Goal: Transaction & Acquisition: Purchase product/service

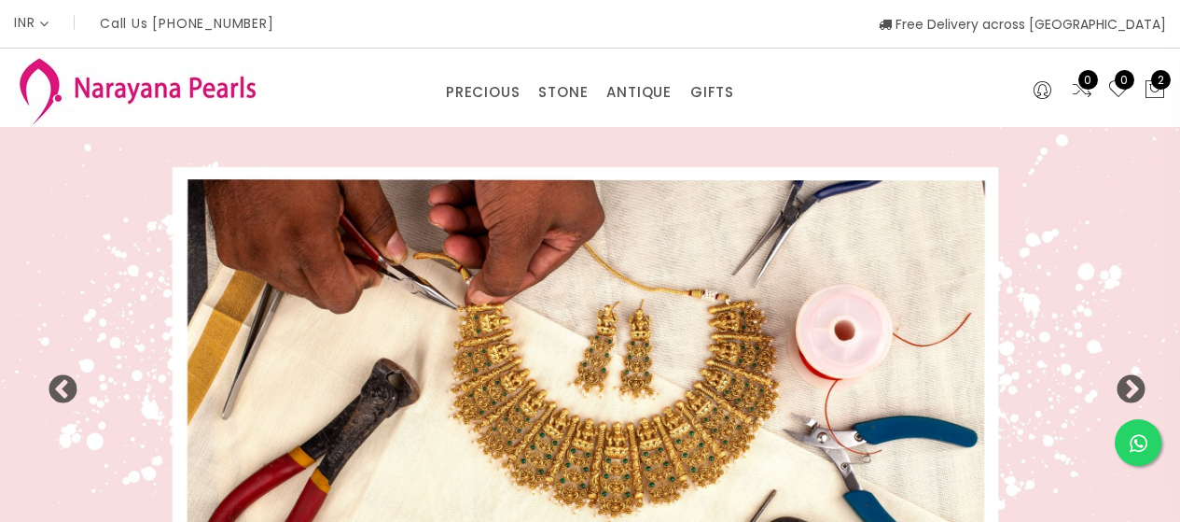
select select "INR"
click at [230, 378] on img at bounding box center [590, 380] width 1180 height 506
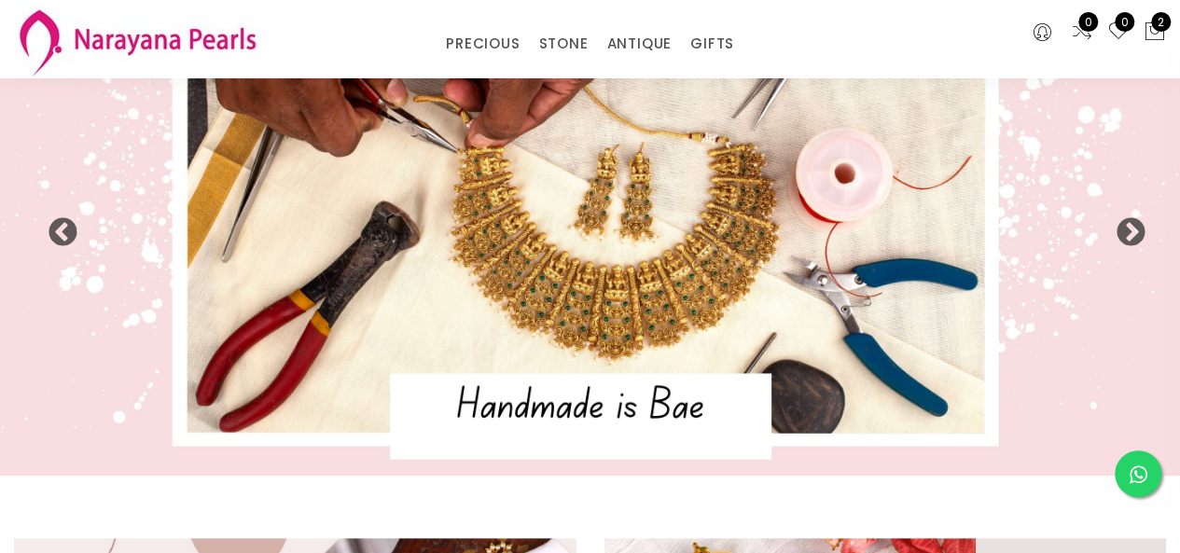
scroll to position [78, 0]
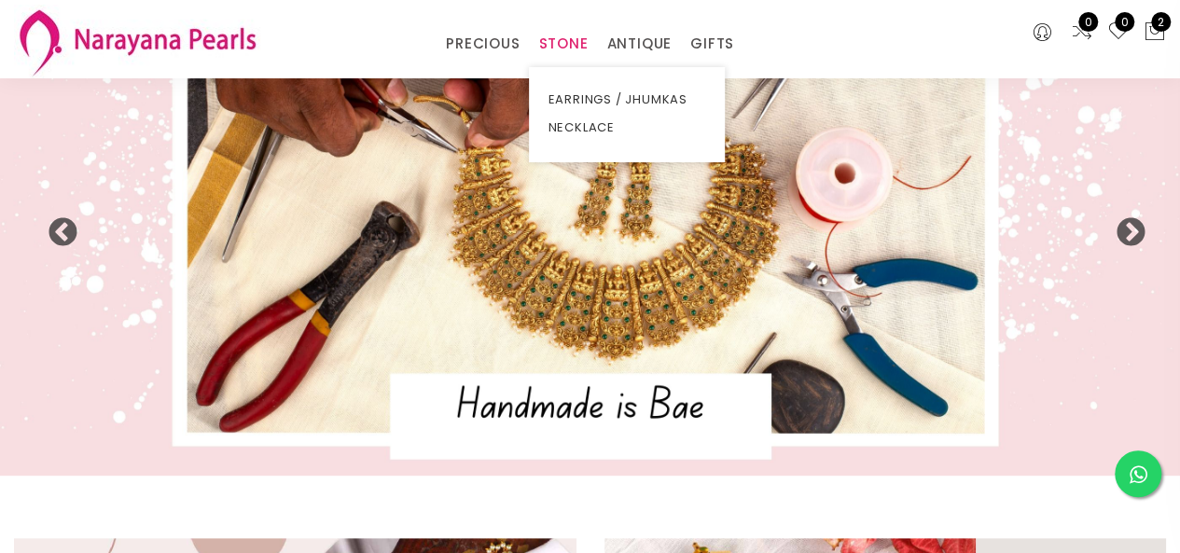
click at [553, 48] on link "STONE" at bounding box center [562, 44] width 49 height 28
click at [573, 126] on link "NECKLACE" at bounding box center [627, 128] width 159 height 28
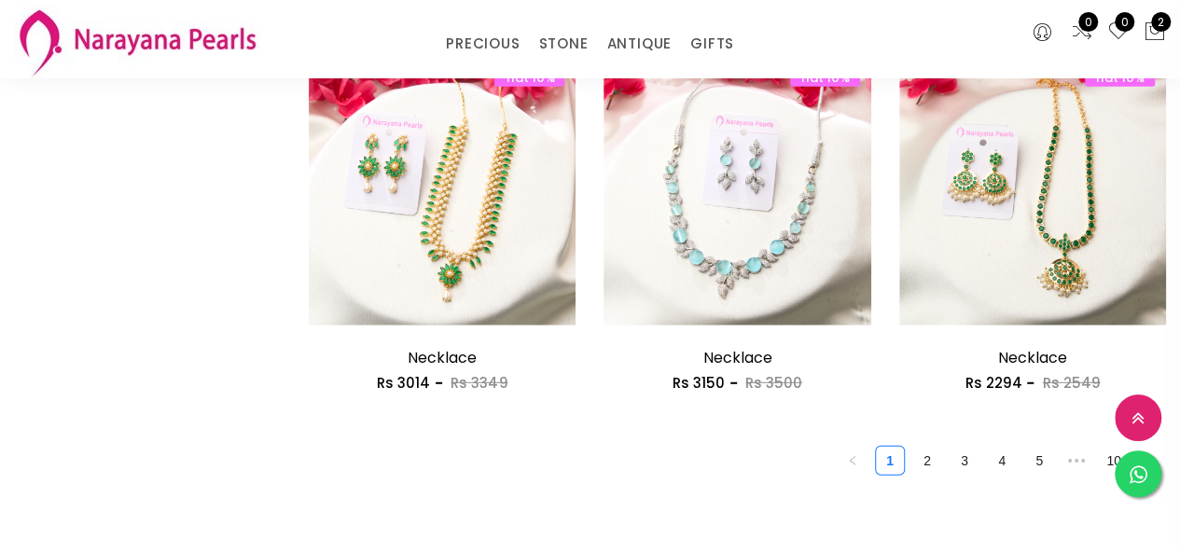
scroll to position [2426, 0]
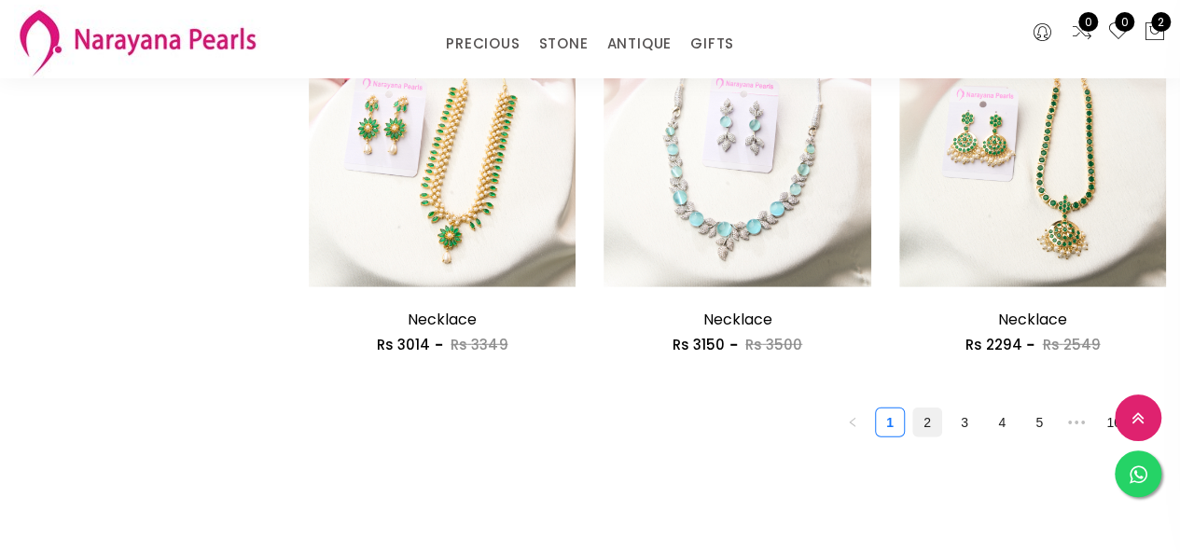
click at [925, 424] on link "2" at bounding box center [927, 423] width 28 height 28
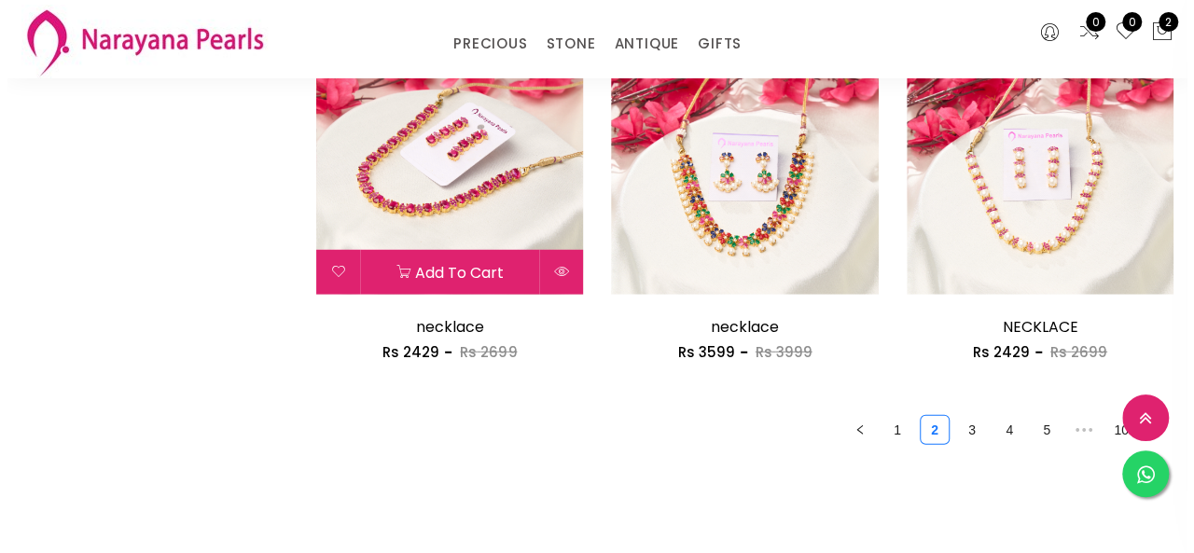
scroll to position [2426, 0]
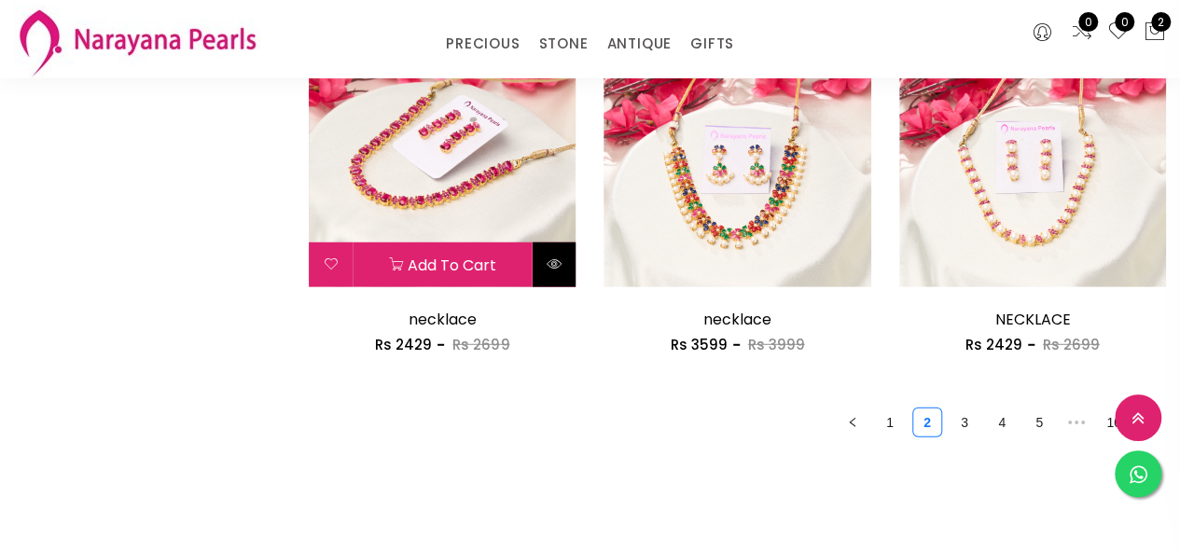
click at [550, 271] on icon at bounding box center [554, 264] width 15 height 15
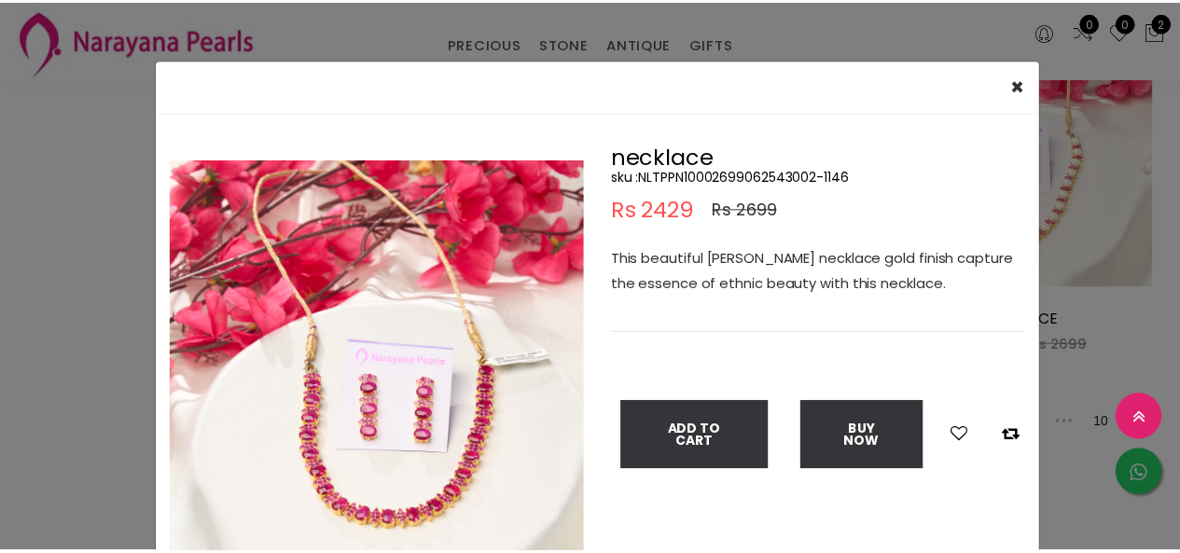
scroll to position [93, 0]
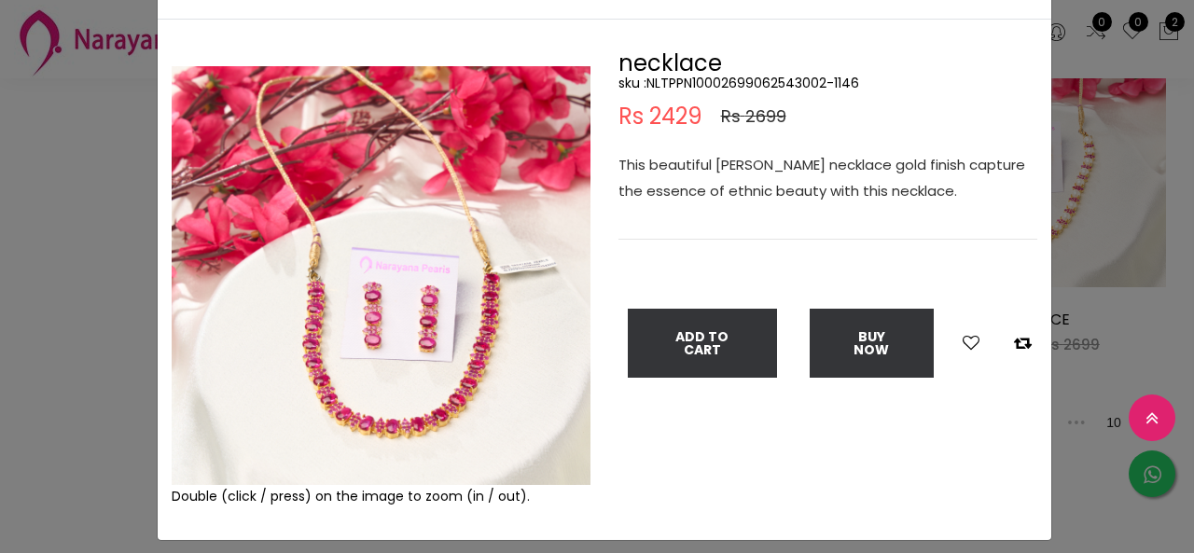
click at [110, 331] on div "× Close Double (click / press) on the image to zoom (in / out). necklace sku : …" at bounding box center [597, 276] width 1194 height 553
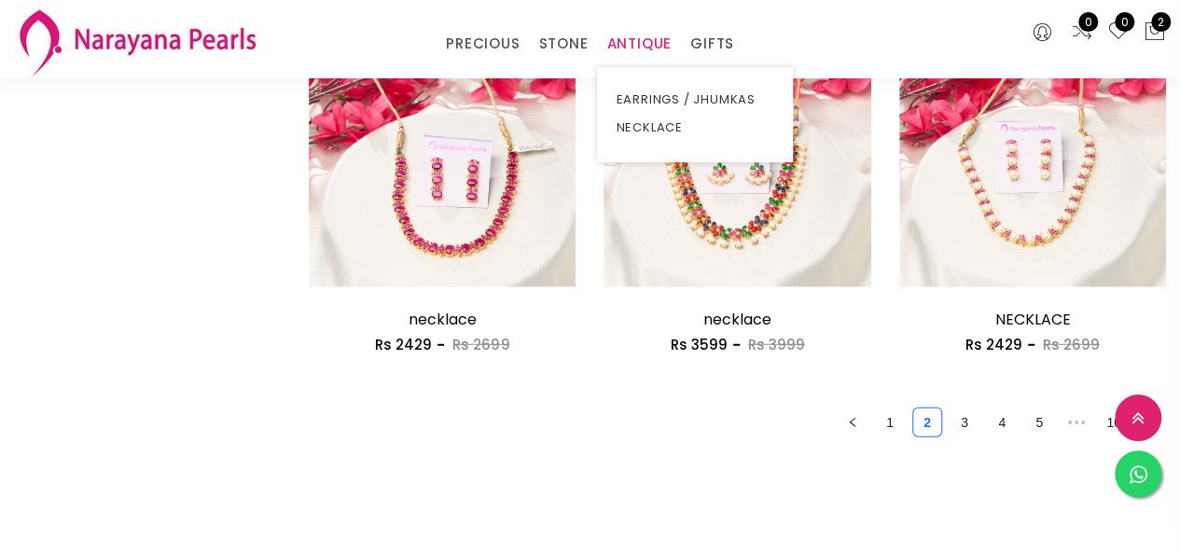
click at [636, 35] on link "ANTIQUE" at bounding box center [638, 44] width 65 height 28
click at [648, 125] on link "NECKLACE" at bounding box center [695, 128] width 159 height 28
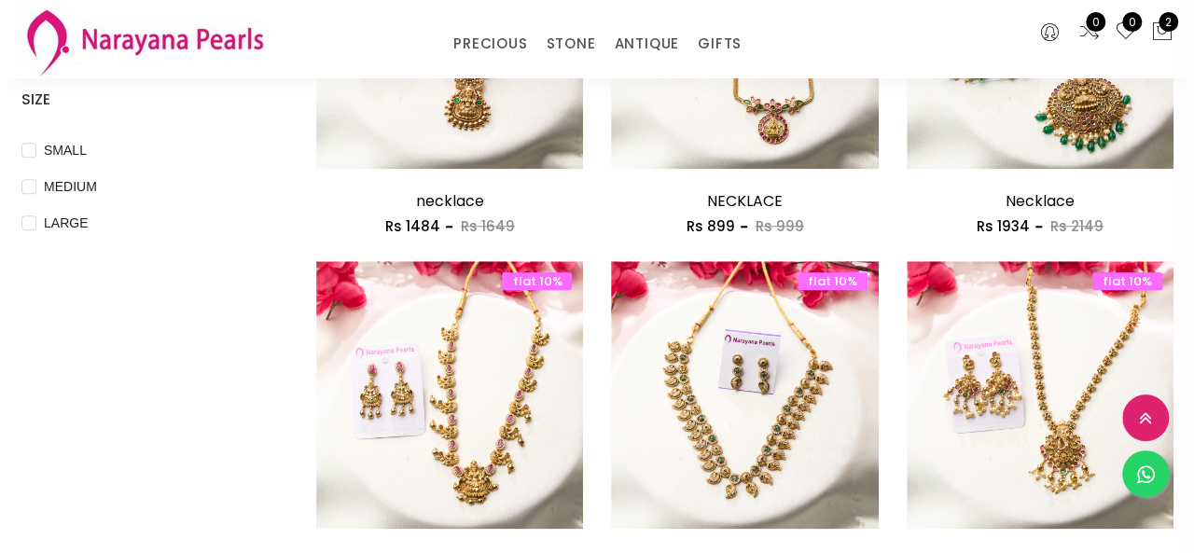
scroll to position [560, 0]
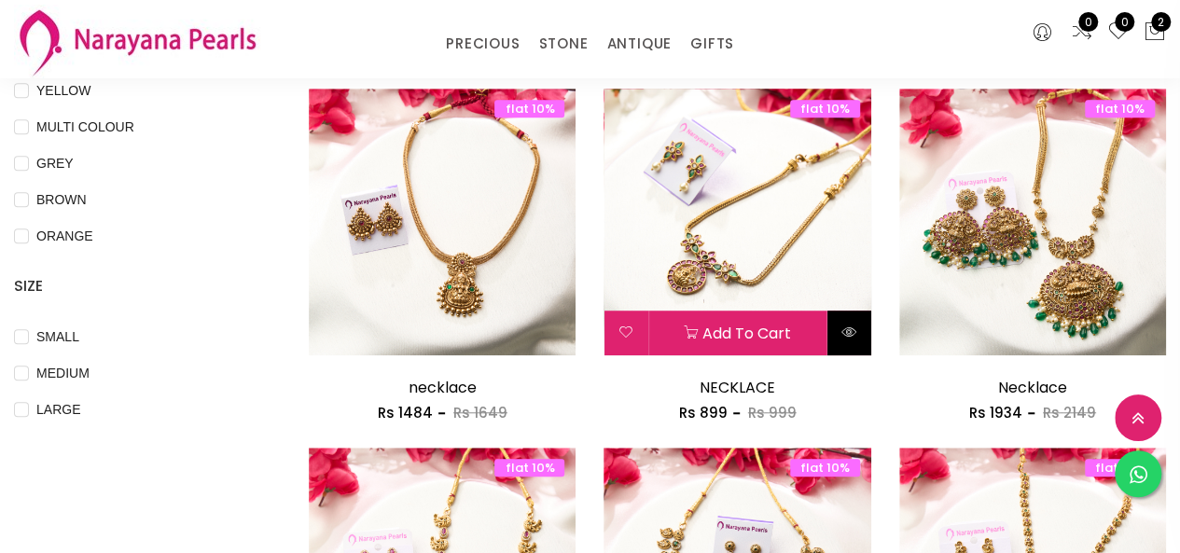
click at [840, 330] on button at bounding box center [850, 333] width 44 height 45
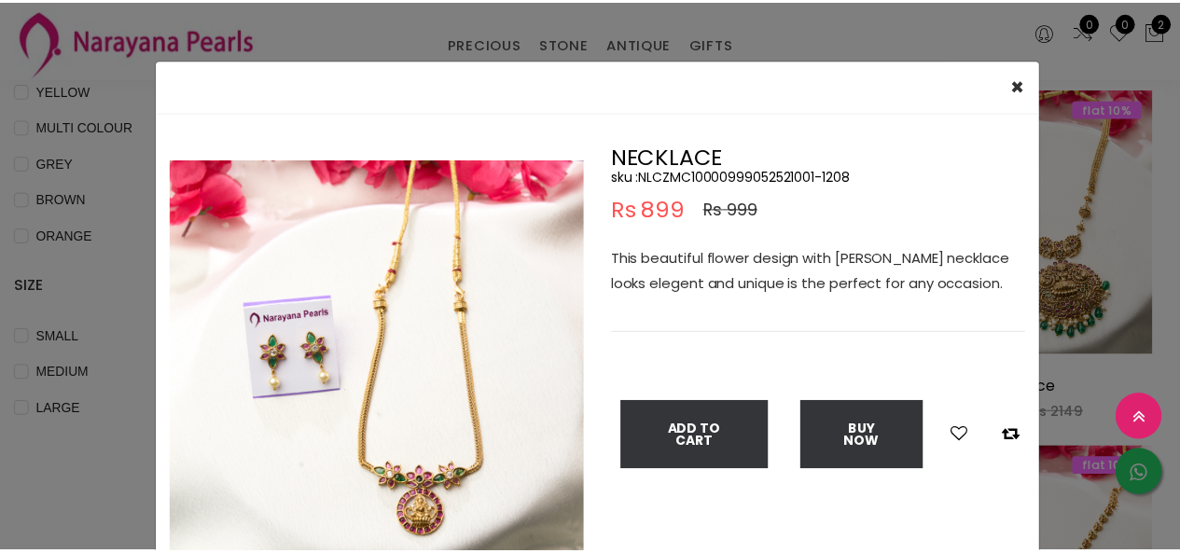
scroll to position [93, 0]
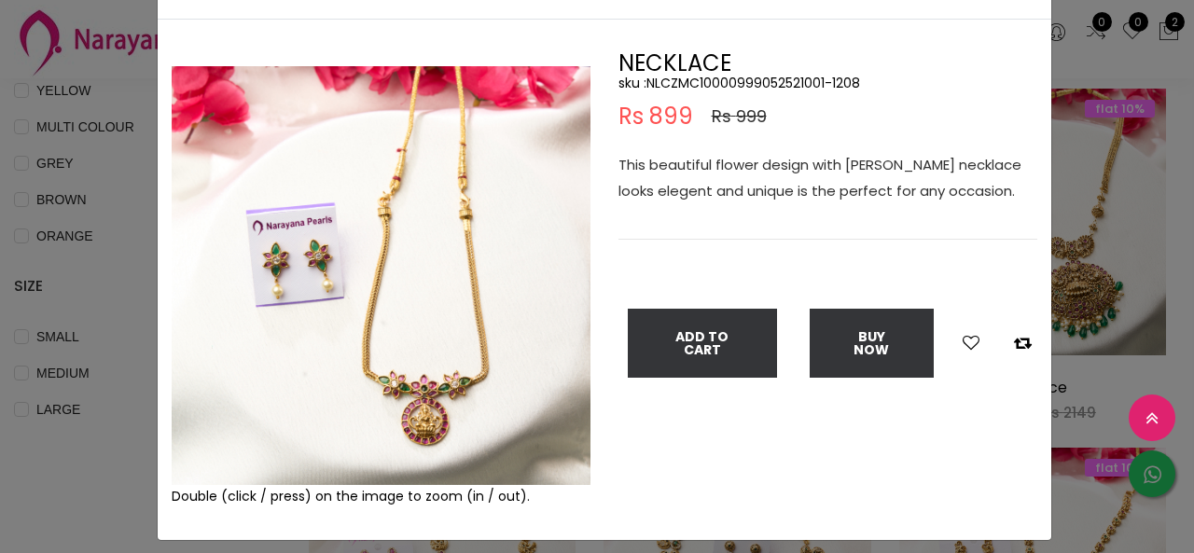
click at [68, 275] on div "× Close Double (click / press) on the image to zoom (in / out). NECKLACE sku : …" at bounding box center [597, 276] width 1194 height 553
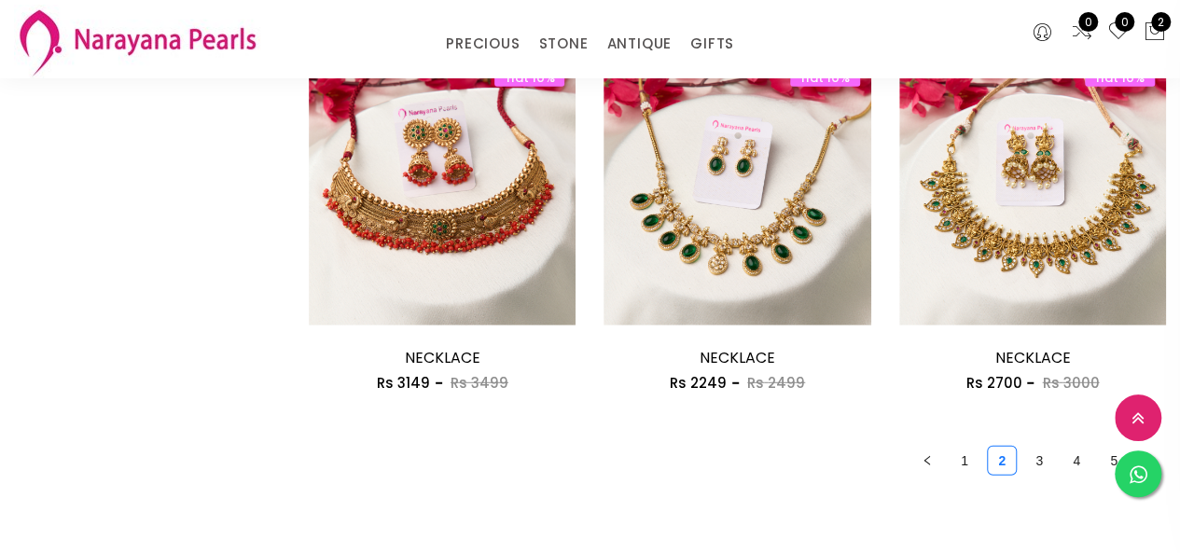
scroll to position [2426, 0]
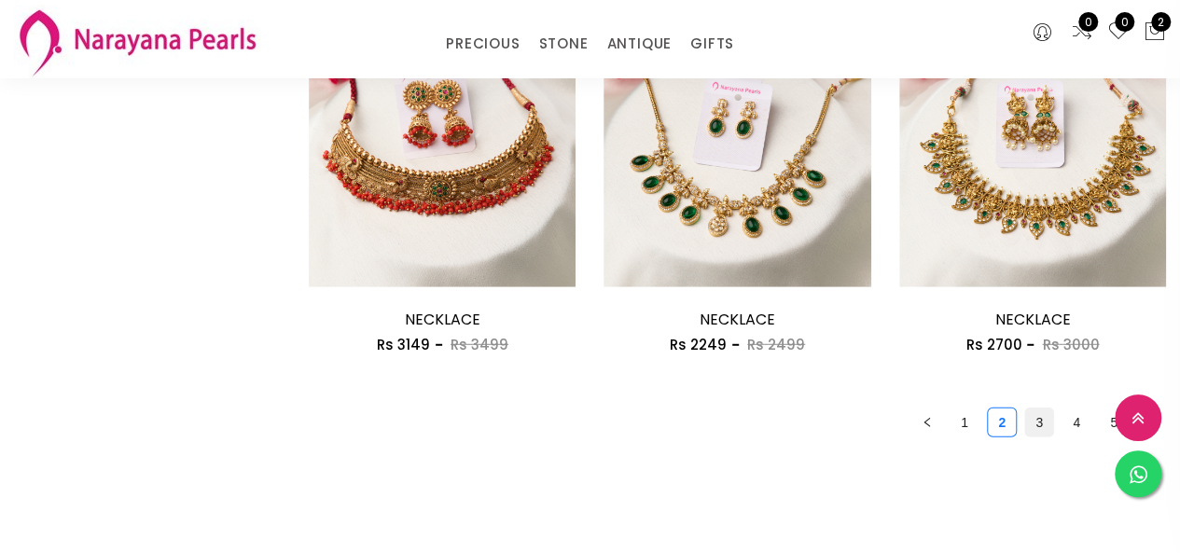
click at [1030, 427] on link "3" at bounding box center [1039, 423] width 28 height 28
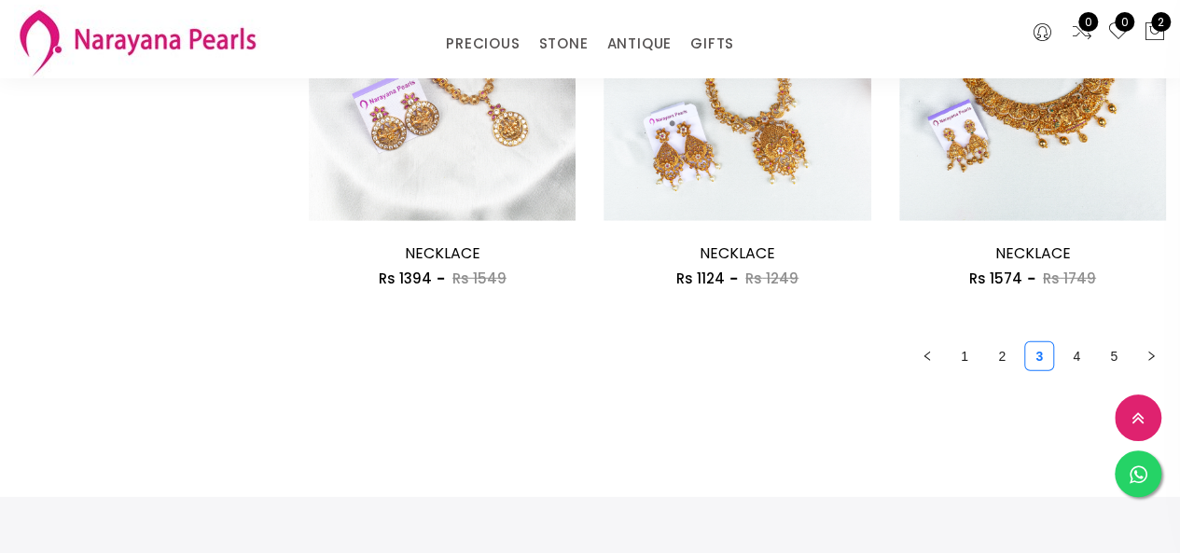
scroll to position [2519, 0]
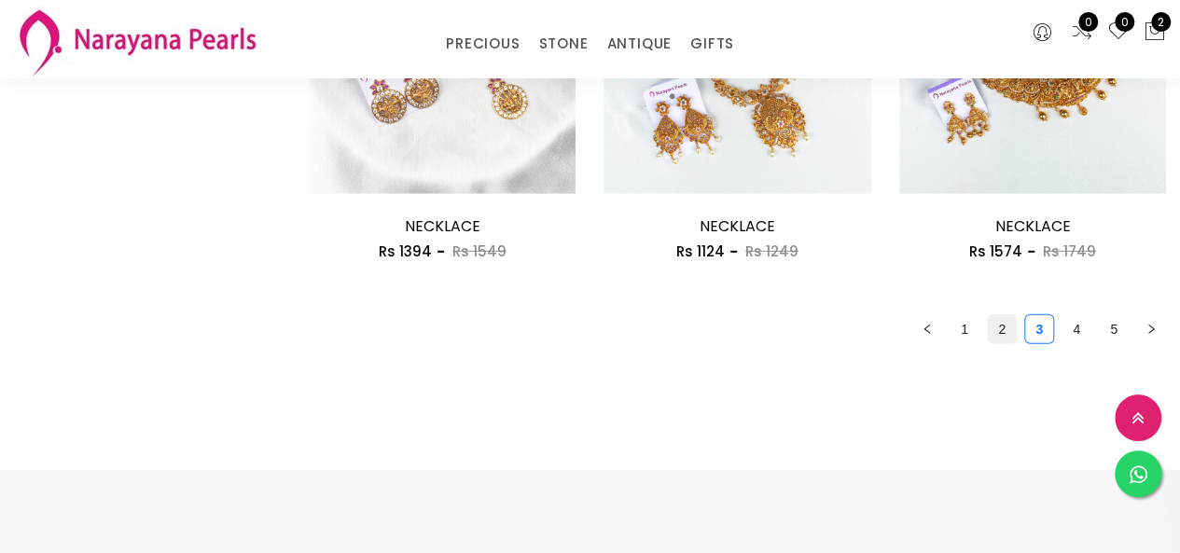
click at [990, 331] on link "2" at bounding box center [1002, 329] width 28 height 28
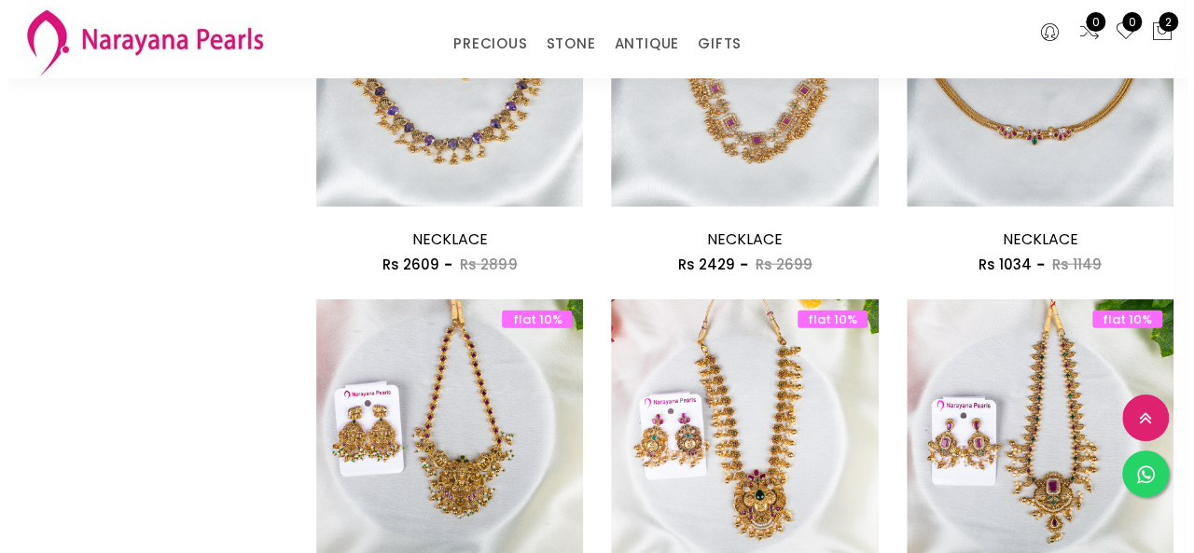
scroll to position [2053, 0]
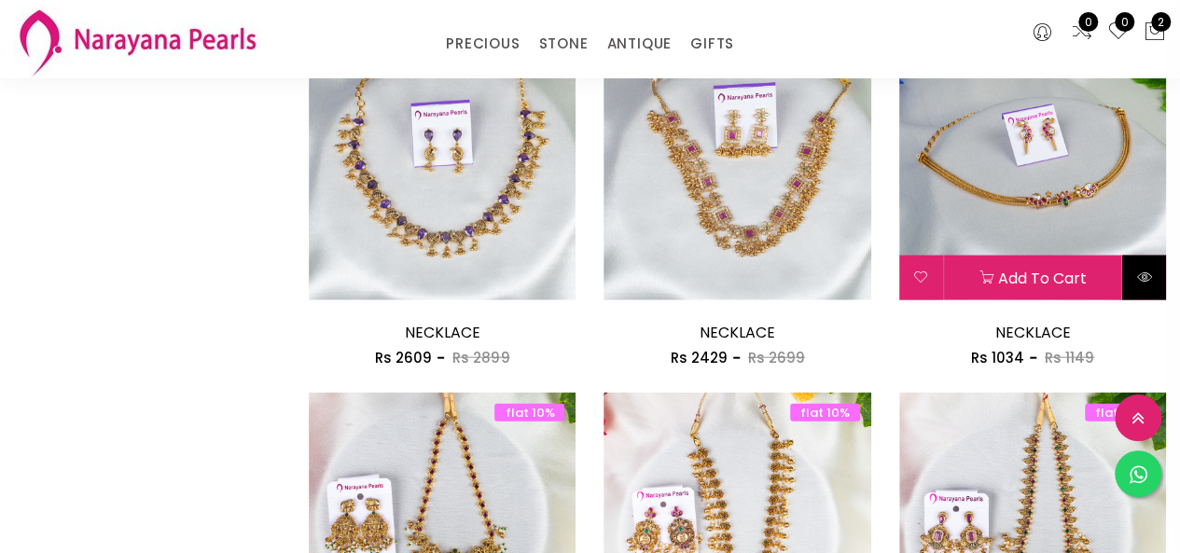
click at [1138, 267] on button at bounding box center [1144, 278] width 44 height 45
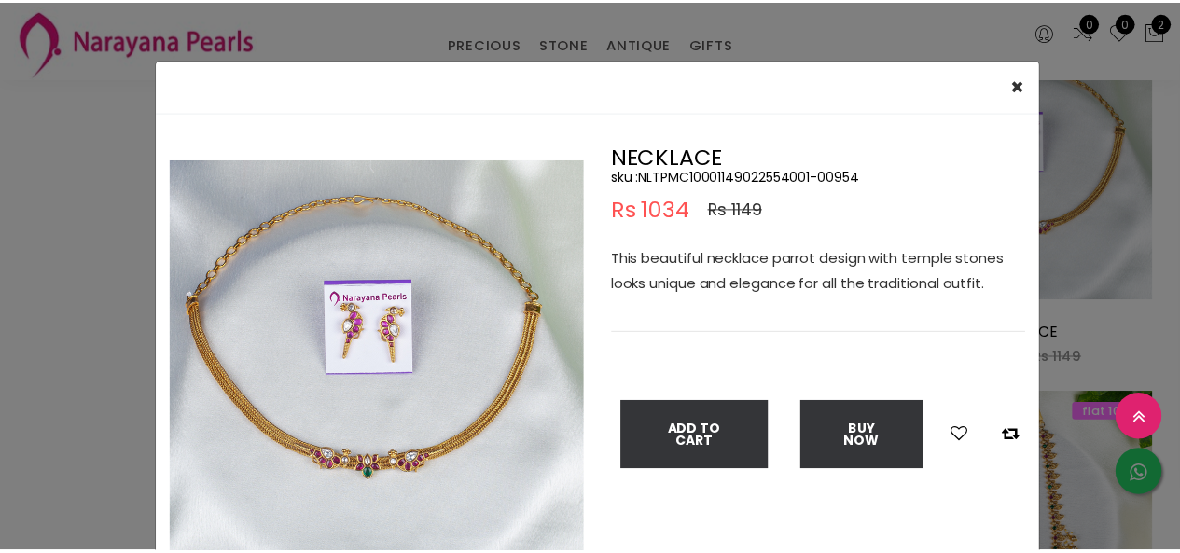
scroll to position [93, 0]
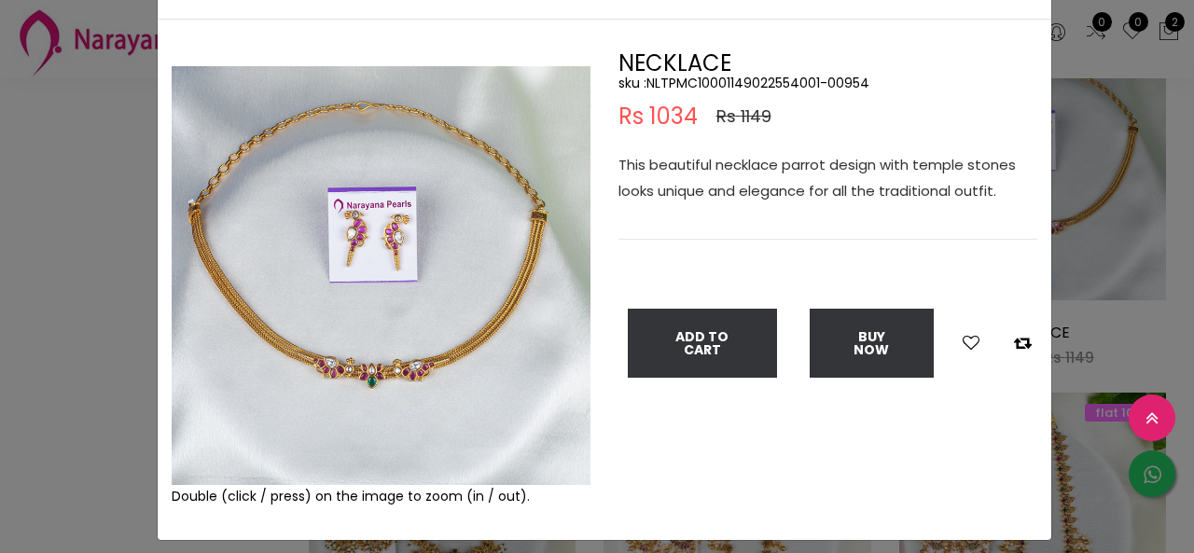
click at [0, 394] on div "× Close Double (click / press) on the image to zoom (in / out). NECKLACE sku : …" at bounding box center [597, 276] width 1194 height 553
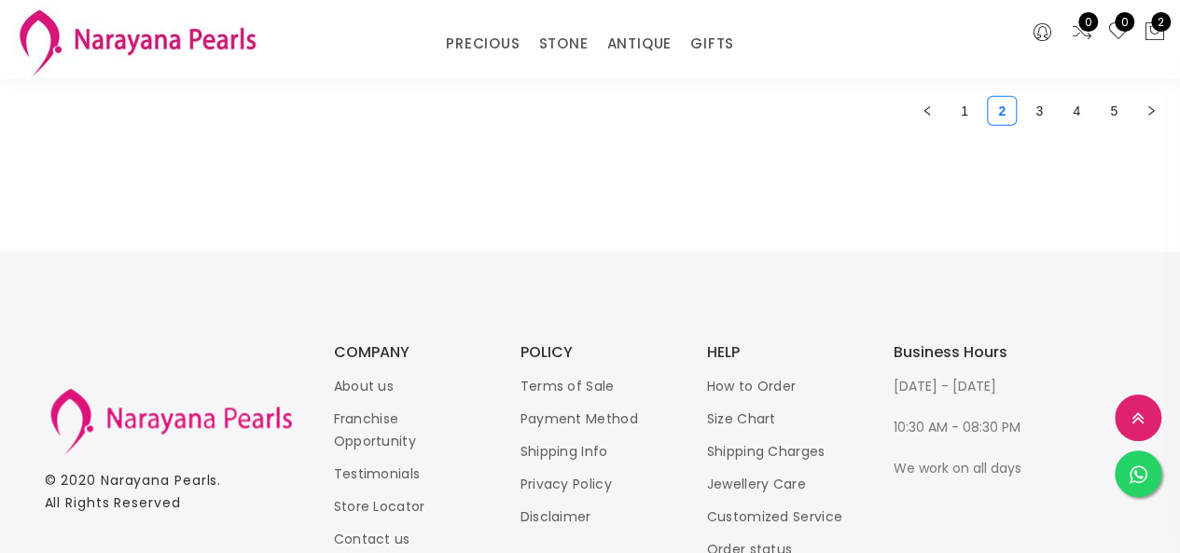
scroll to position [2747, 0]
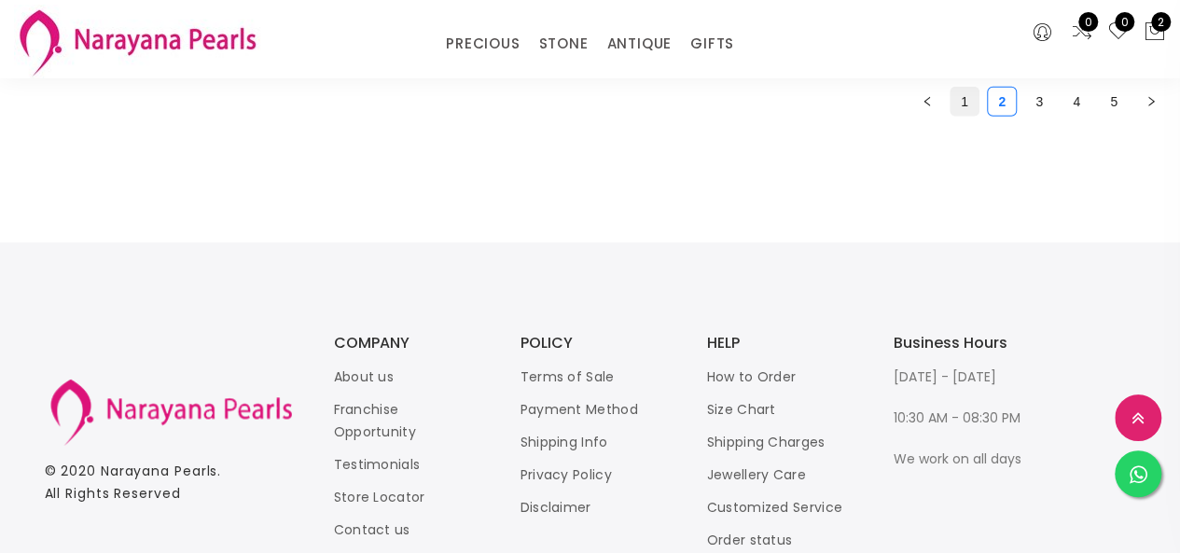
click at [959, 96] on link "1" at bounding box center [965, 102] width 28 height 28
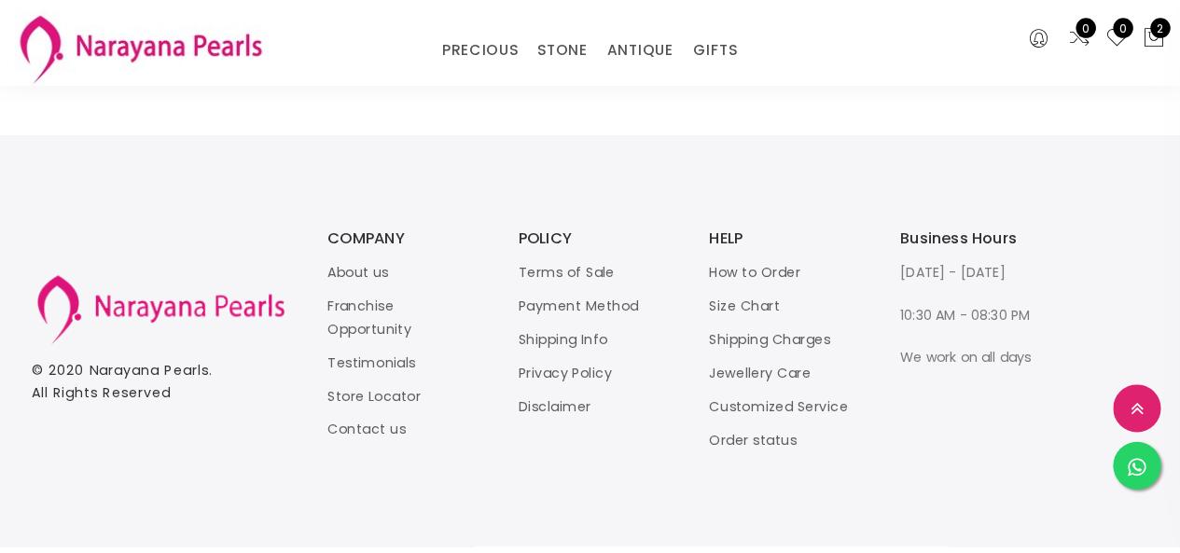
scroll to position [2840, 0]
